Goal: Task Accomplishment & Management: Manage account settings

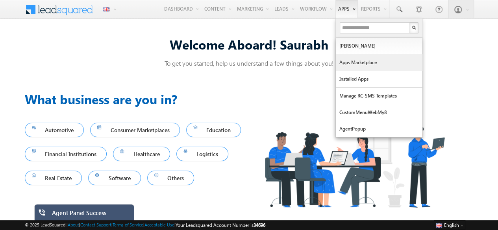
click at [348, 58] on link "Apps Marketplace" at bounding box center [379, 62] width 87 height 17
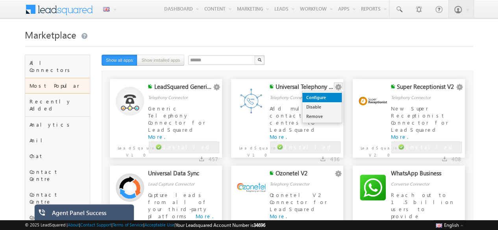
click at [331, 94] on link "Configure" at bounding box center [321, 97] width 39 height 9
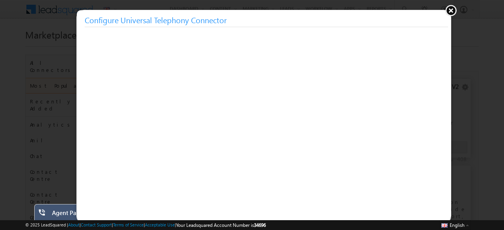
click at [447, 9] on button at bounding box center [451, 10] width 12 height 12
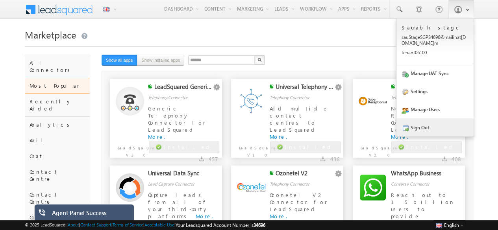
click at [443, 121] on link "Sign Out" at bounding box center [435, 128] width 77 height 18
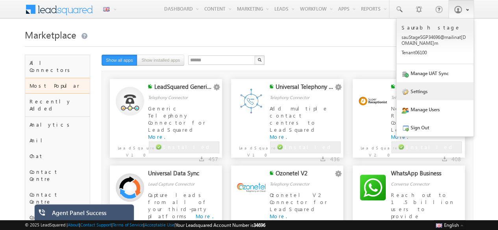
click at [422, 94] on link "Settings" at bounding box center [435, 91] width 77 height 18
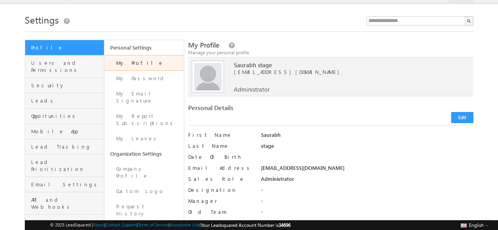
scroll to position [15, 0]
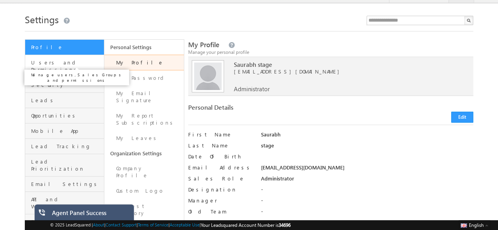
click at [66, 62] on span "Users and Permissions" at bounding box center [66, 66] width 71 height 14
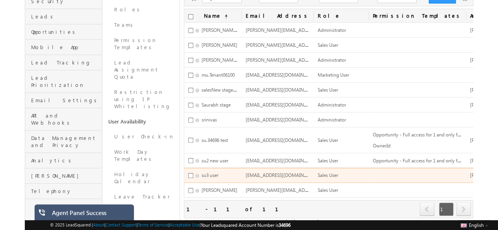
scroll to position [0, 0]
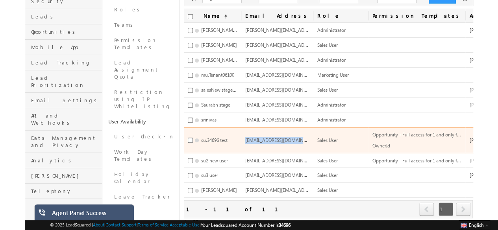
drag, startPoint x: 245, startPoint y: 136, endPoint x: 293, endPoint y: 137, distance: 48.4
click at [293, 137] on span "su.34696@mailinator.com" at bounding box center [282, 140] width 75 height 7
copy span "su.34696@mailinator.co"
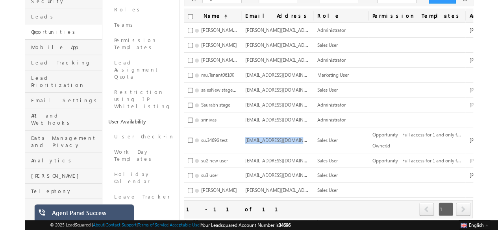
copy span "su.34696@mailinator.co"
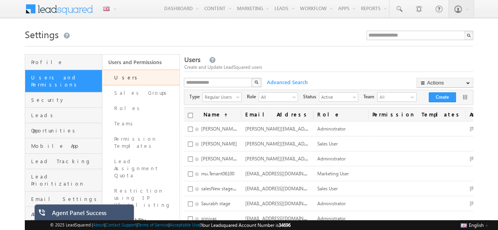
scroll to position [0, 0]
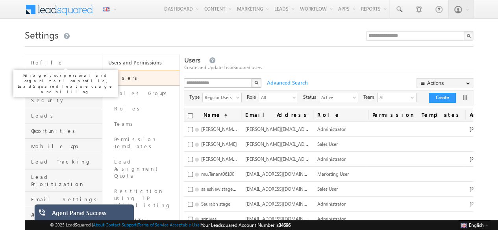
click at [47, 62] on span "Profile" at bounding box center [65, 62] width 69 height 7
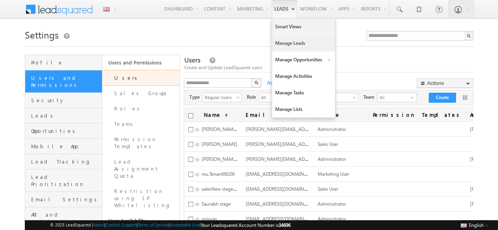
click at [282, 44] on link "Manage Leads" at bounding box center [303, 43] width 63 height 17
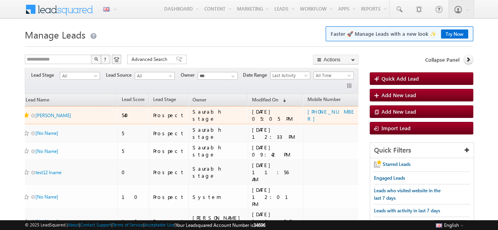
scroll to position [0, 52]
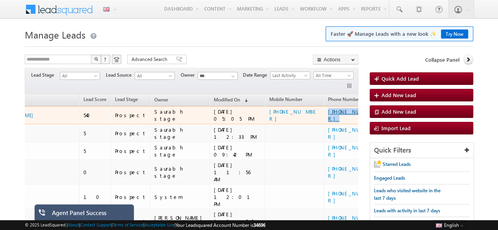
drag, startPoint x: 321, startPoint y: 113, endPoint x: 276, endPoint y: 113, distance: 45.7
click at [328, 113] on div "[PHONE_NUMBER]" at bounding box center [353, 115] width 51 height 14
copy link "[PHONE_NUMBER]"
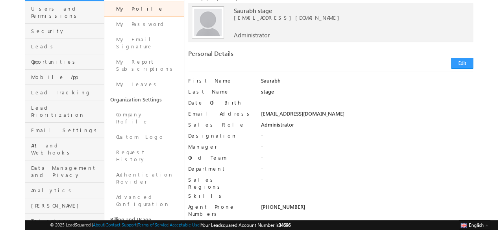
scroll to position [70, 0]
click at [143, 189] on link "Advanced Configuration" at bounding box center [143, 200] width 79 height 22
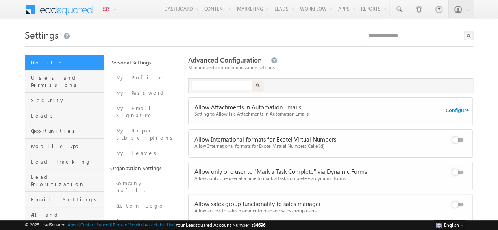
click at [221, 82] on input "text" at bounding box center [222, 85] width 63 height 9
type input "****"
